Goal: Task Accomplishment & Management: Use online tool/utility

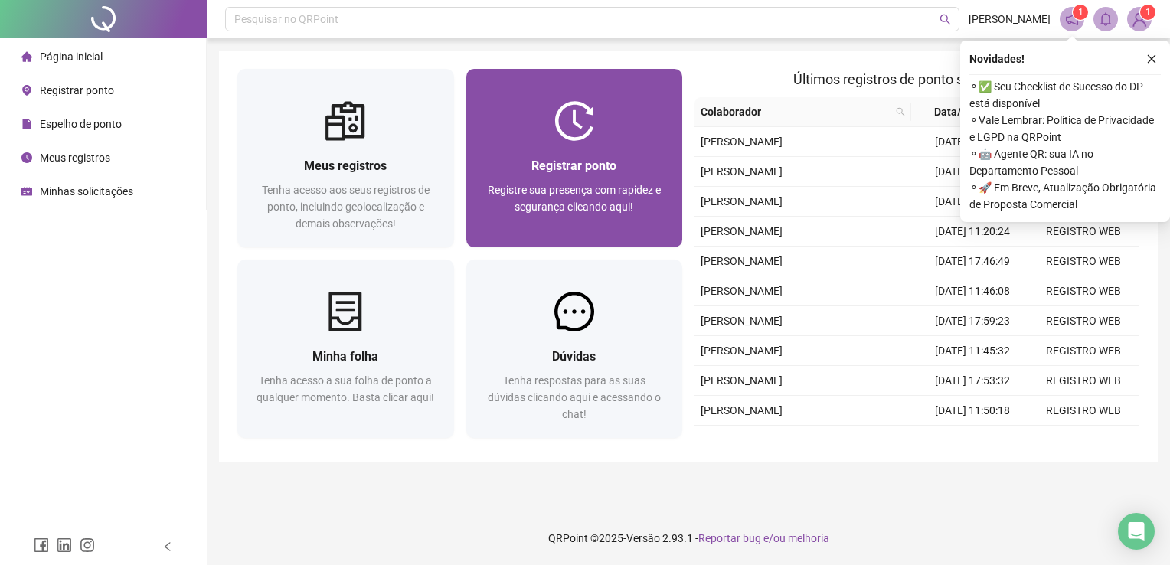
click at [588, 172] on span "Registrar ponto" at bounding box center [573, 165] width 85 height 15
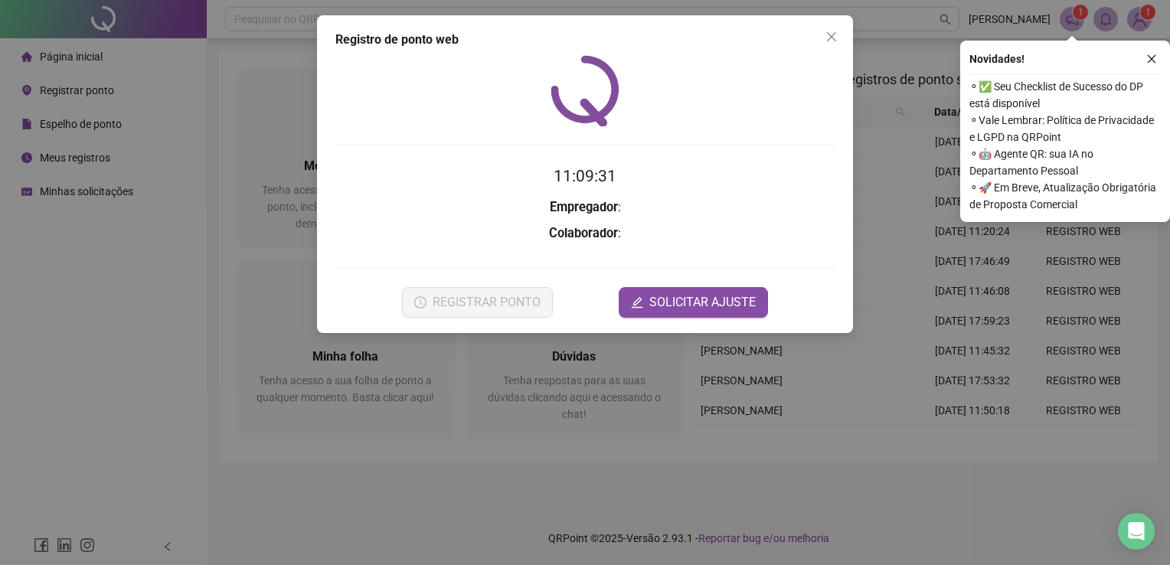
drag, startPoint x: 1152, startPoint y: 60, endPoint x: 1144, endPoint y: 65, distance: 9.3
click at [1152, 60] on icon "close" at bounding box center [1151, 59] width 8 height 8
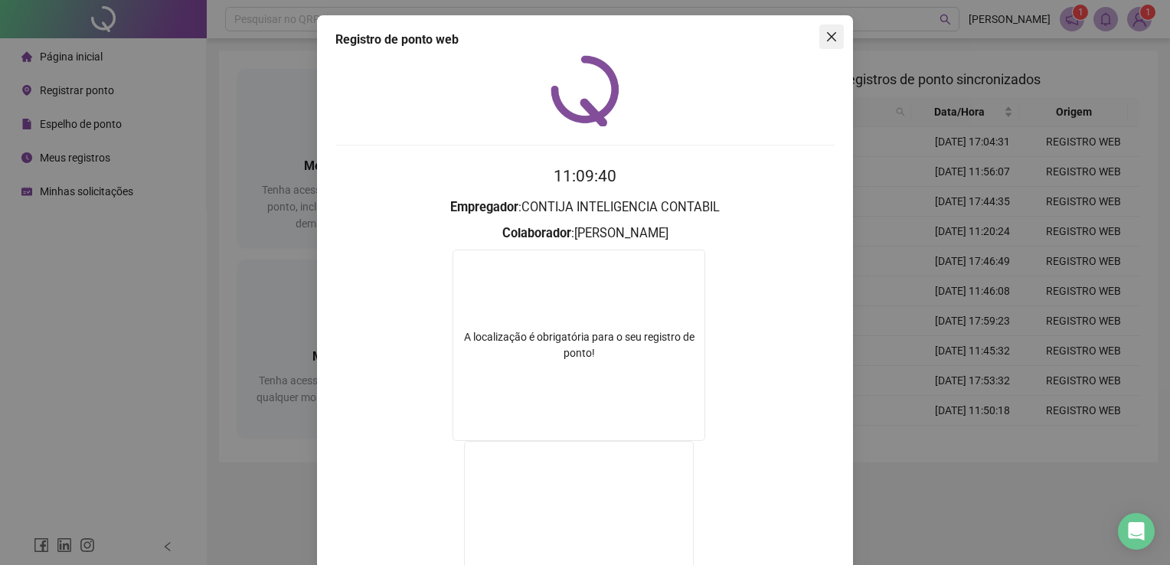
click at [826, 32] on icon "close" at bounding box center [831, 37] width 12 height 12
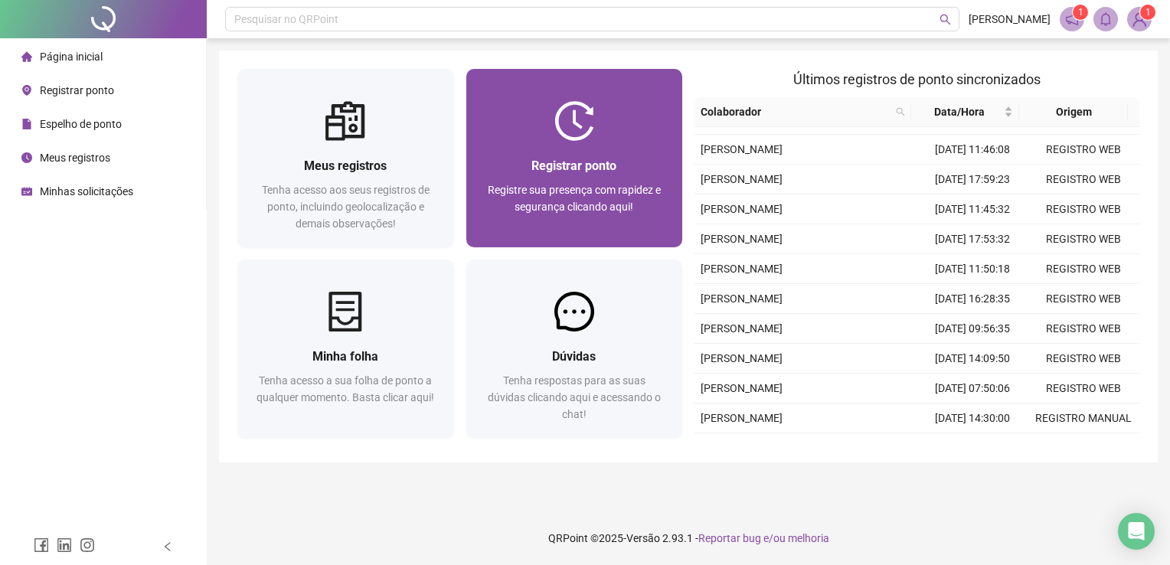
scroll to position [230, 0]
click at [533, 171] on span "Registrar ponto" at bounding box center [573, 165] width 85 height 15
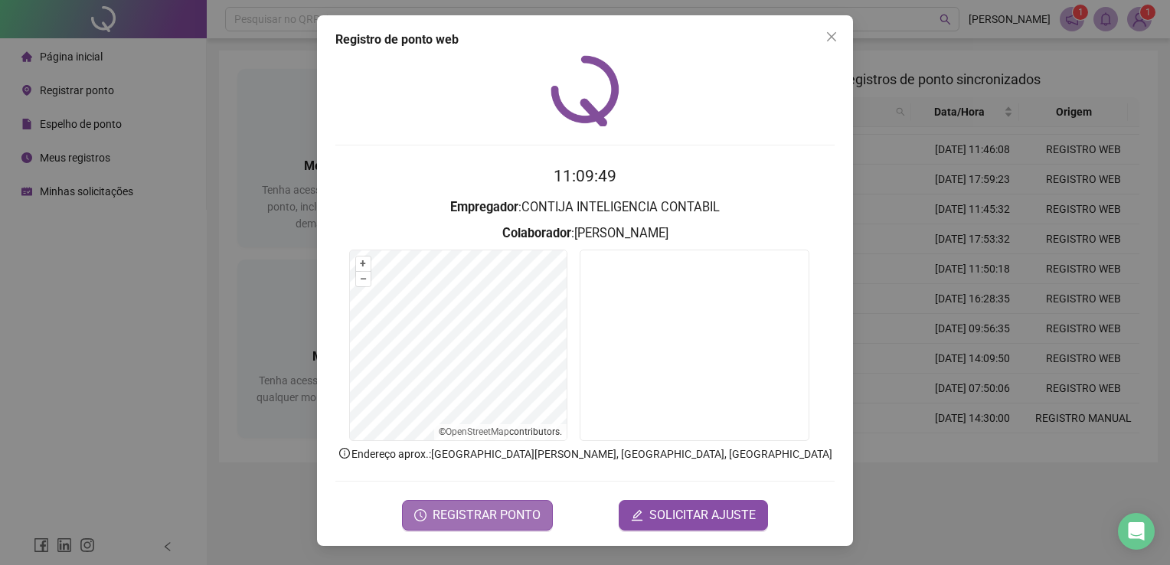
click at [500, 514] on span "REGISTRAR PONTO" at bounding box center [486, 515] width 108 height 18
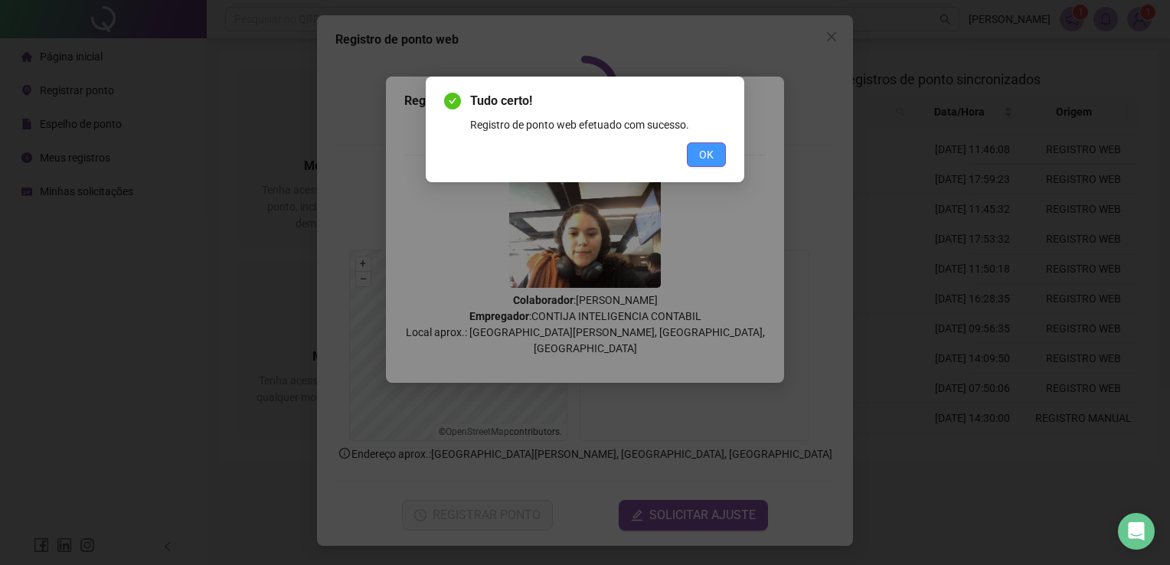
click at [707, 154] on span "OK" at bounding box center [706, 154] width 15 height 17
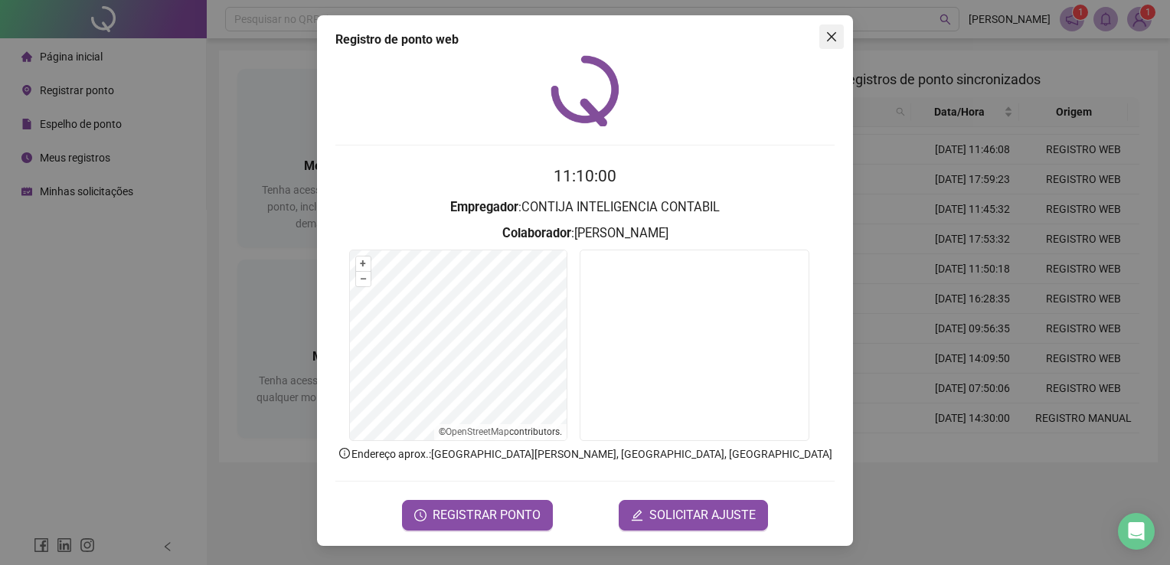
click at [830, 31] on icon "close" at bounding box center [831, 37] width 12 height 12
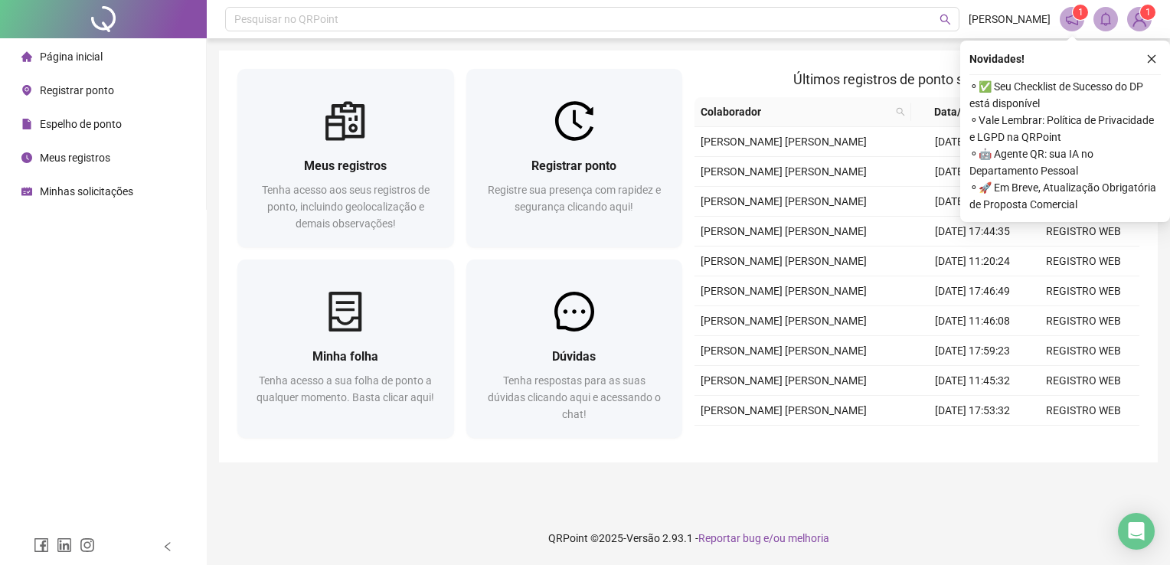
drag, startPoint x: 1155, startPoint y: 52, endPoint x: 1137, endPoint y: 45, distance: 19.6
click at [1154, 53] on button "button" at bounding box center [1151, 59] width 18 height 18
